Goal: Task Accomplishment & Management: Manage account settings

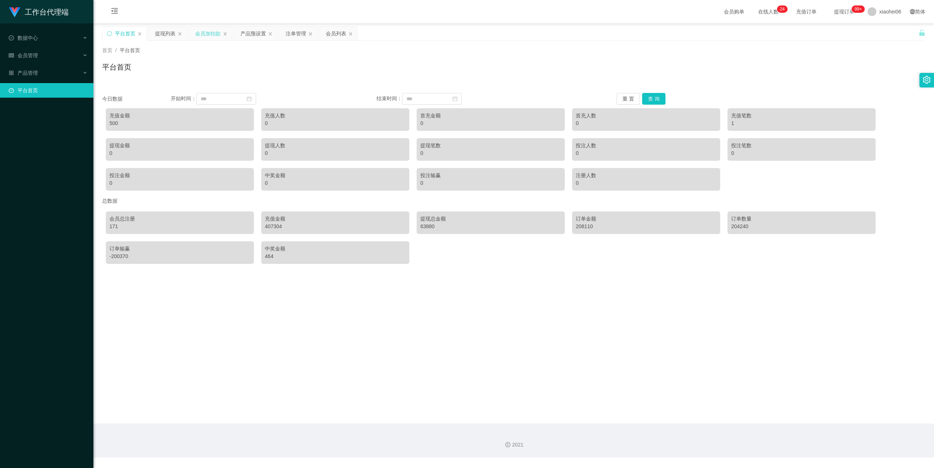
click at [214, 33] on div "会员加扣款" at bounding box center [208, 34] width 26 height 14
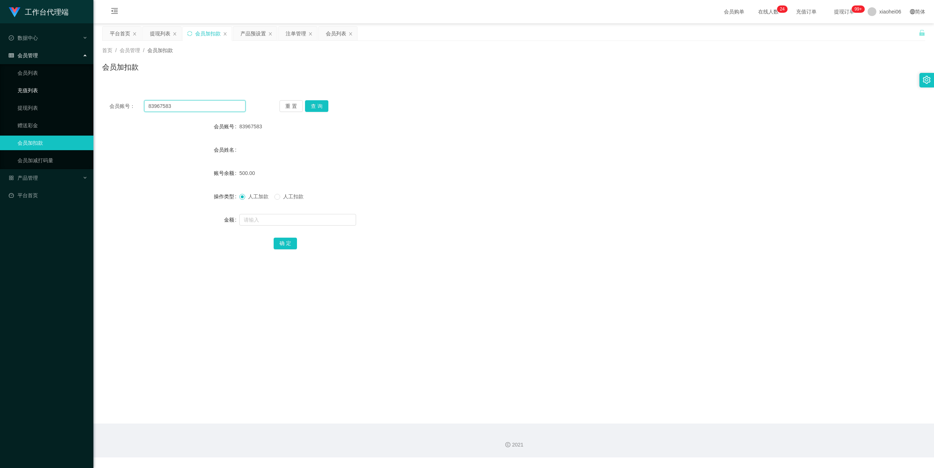
drag, startPoint x: 158, startPoint y: 102, endPoint x: 83, endPoint y: 93, distance: 75.3
click at [54, 97] on section "工作台代理端 数据中心 会员管理 会员列表 充值列表 提现列表 赠送彩金 会员加扣款 会员加减打码量 产品管理 平台首页 保存配置 重置配置 整体风格设置 主…" at bounding box center [467, 229] width 934 height 458
paste input "James0707"
type input "James0707"
click at [317, 105] on button "查 询" at bounding box center [316, 106] width 23 height 12
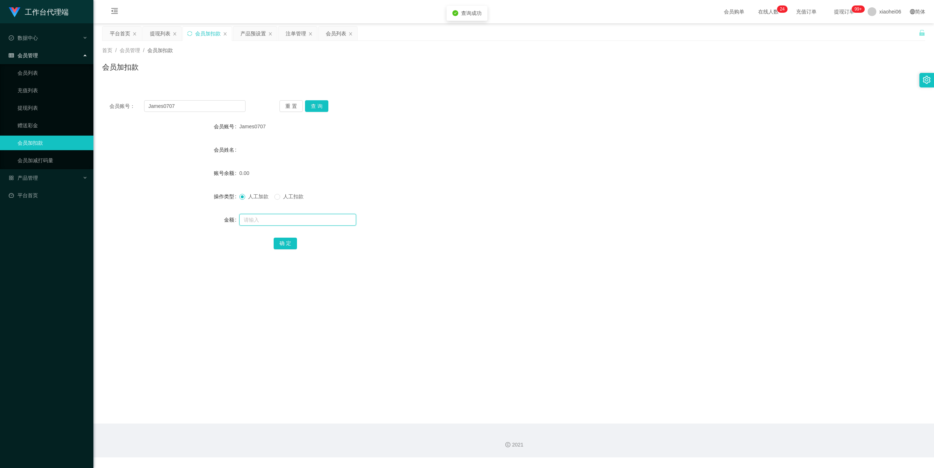
click at [263, 222] on input "text" at bounding box center [297, 220] width 117 height 12
type input "100"
drag, startPoint x: 287, startPoint y: 244, endPoint x: 329, endPoint y: 228, distance: 45.2
click at [287, 244] on button "确 定" at bounding box center [285, 244] width 23 height 12
click at [252, 31] on div "产品预设置" at bounding box center [253, 34] width 26 height 14
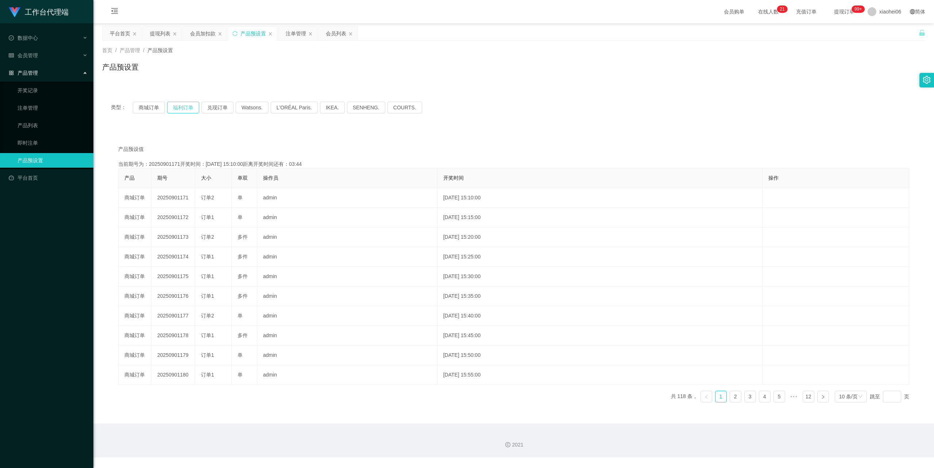
click at [183, 102] on button "福利订单" at bounding box center [183, 108] width 32 height 12
